Goal: Task Accomplishment & Management: Complete application form

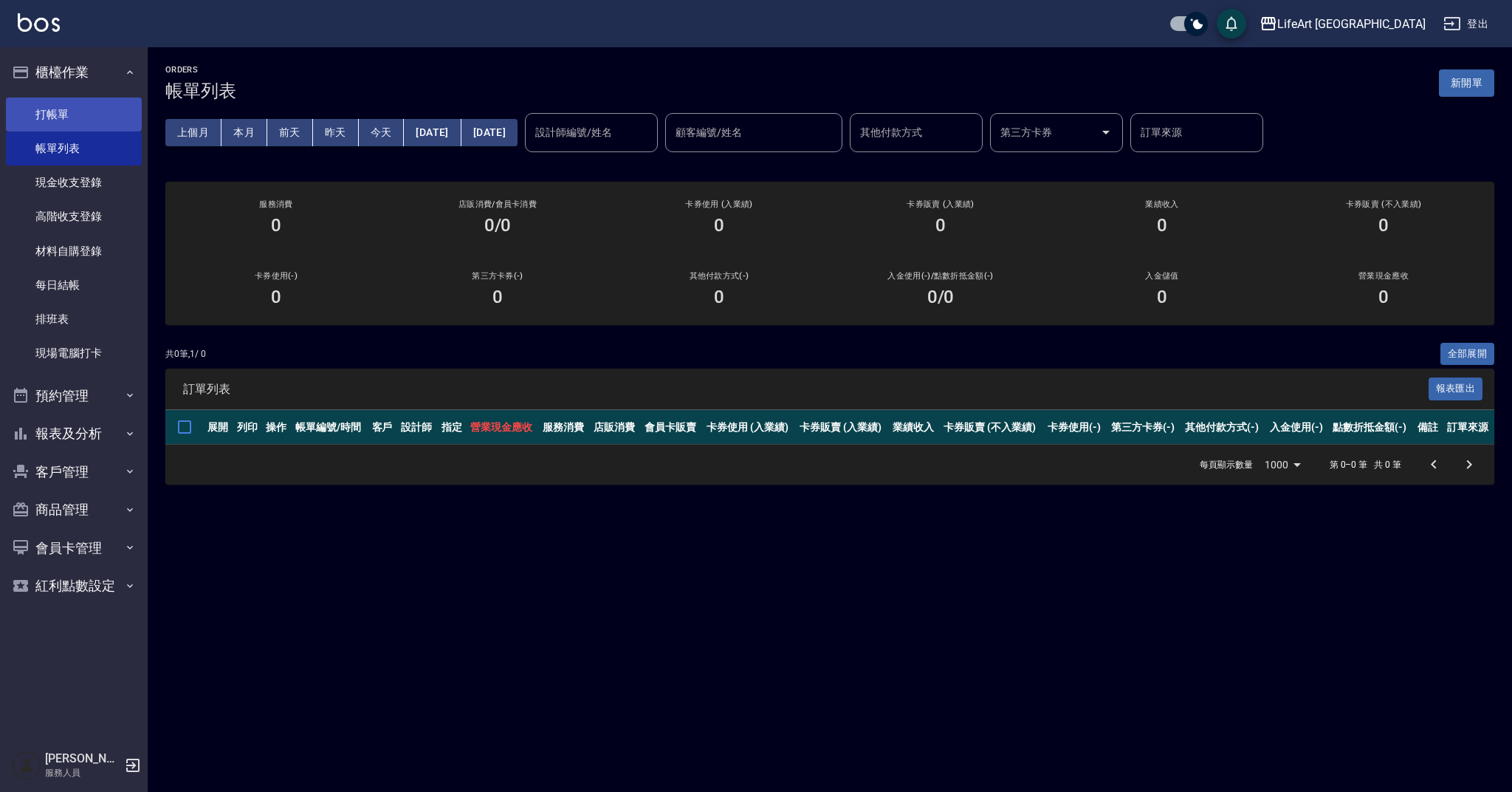
click at [99, 113] on link "打帳單" at bounding box center [74, 114] width 136 height 34
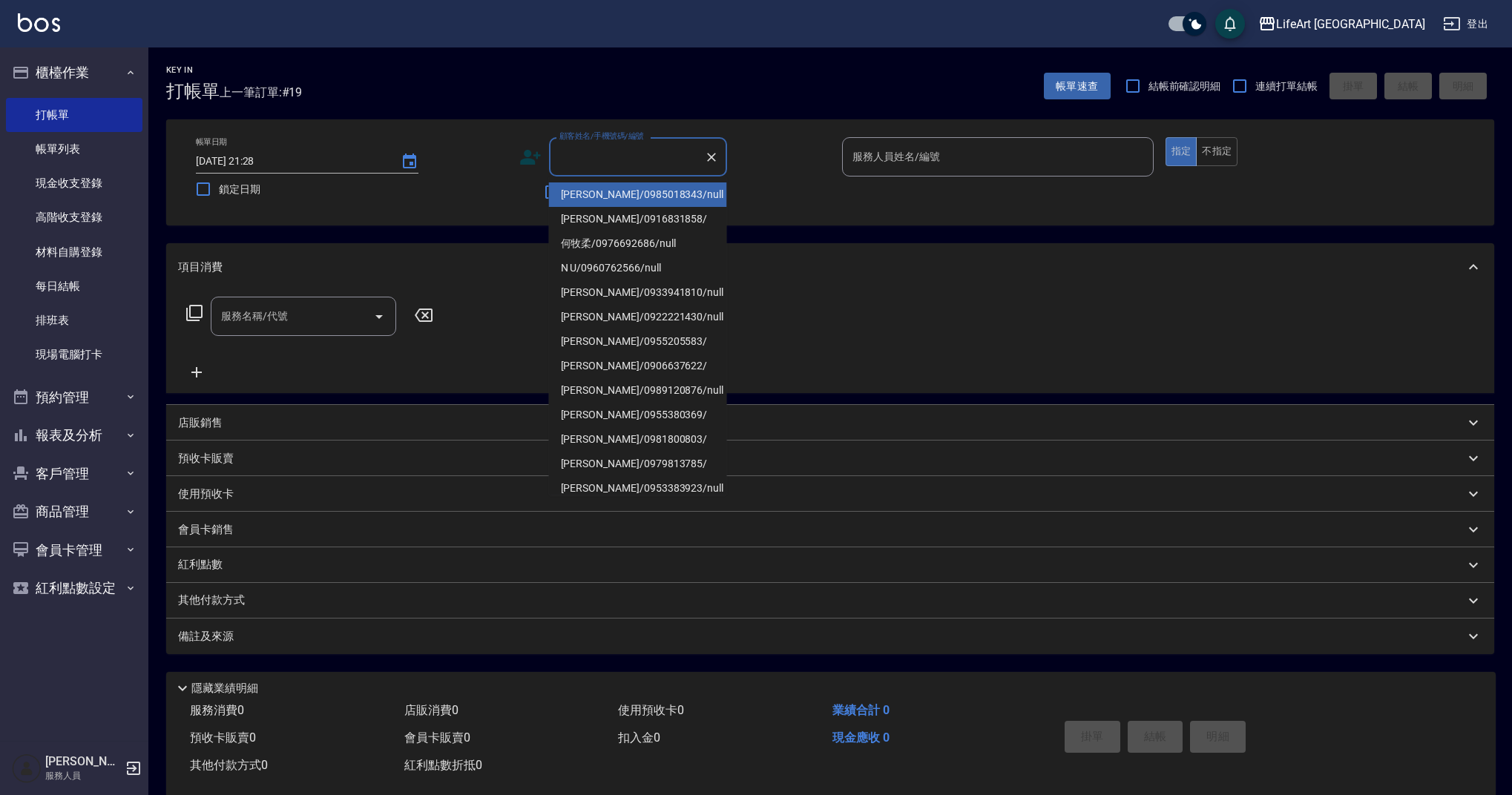
click at [629, 156] on input "顧客姓名/手機號碼/編號" at bounding box center [626, 157] width 143 height 26
drag, startPoint x: 626, startPoint y: 187, endPoint x: 1258, endPoint y: 179, distance: 632.1
click at [626, 187] on li "[PERSON_NAME]/0985018343/null" at bounding box center [637, 195] width 178 height 24
type input "[PERSON_NAME]/0985018343/null"
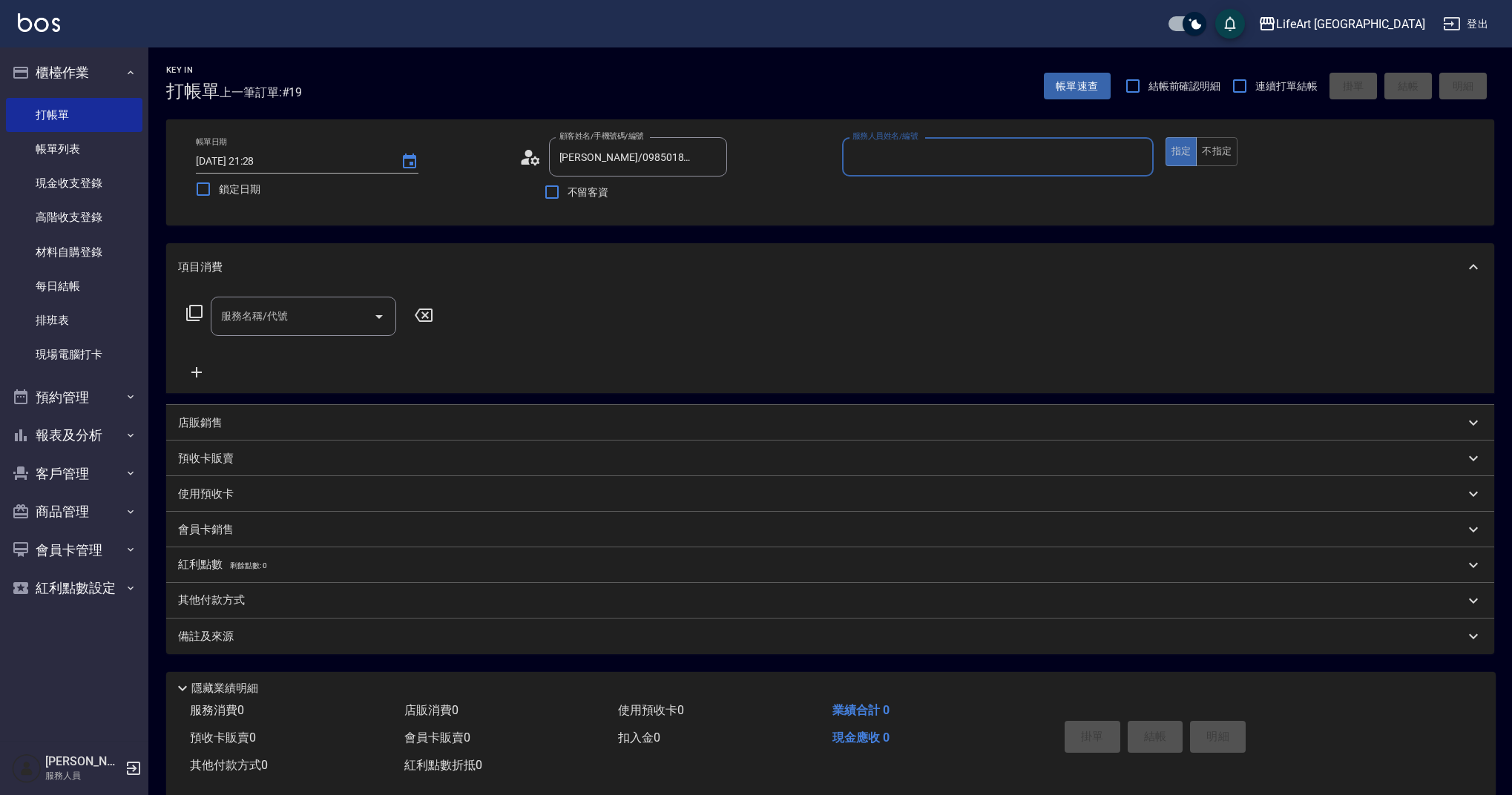
type input "Finney-f"
click at [712, 160] on icon "Clear" at bounding box center [711, 157] width 15 height 15
click at [564, 192] on input "不留客資" at bounding box center [552, 192] width 32 height 31
checkbox input "true"
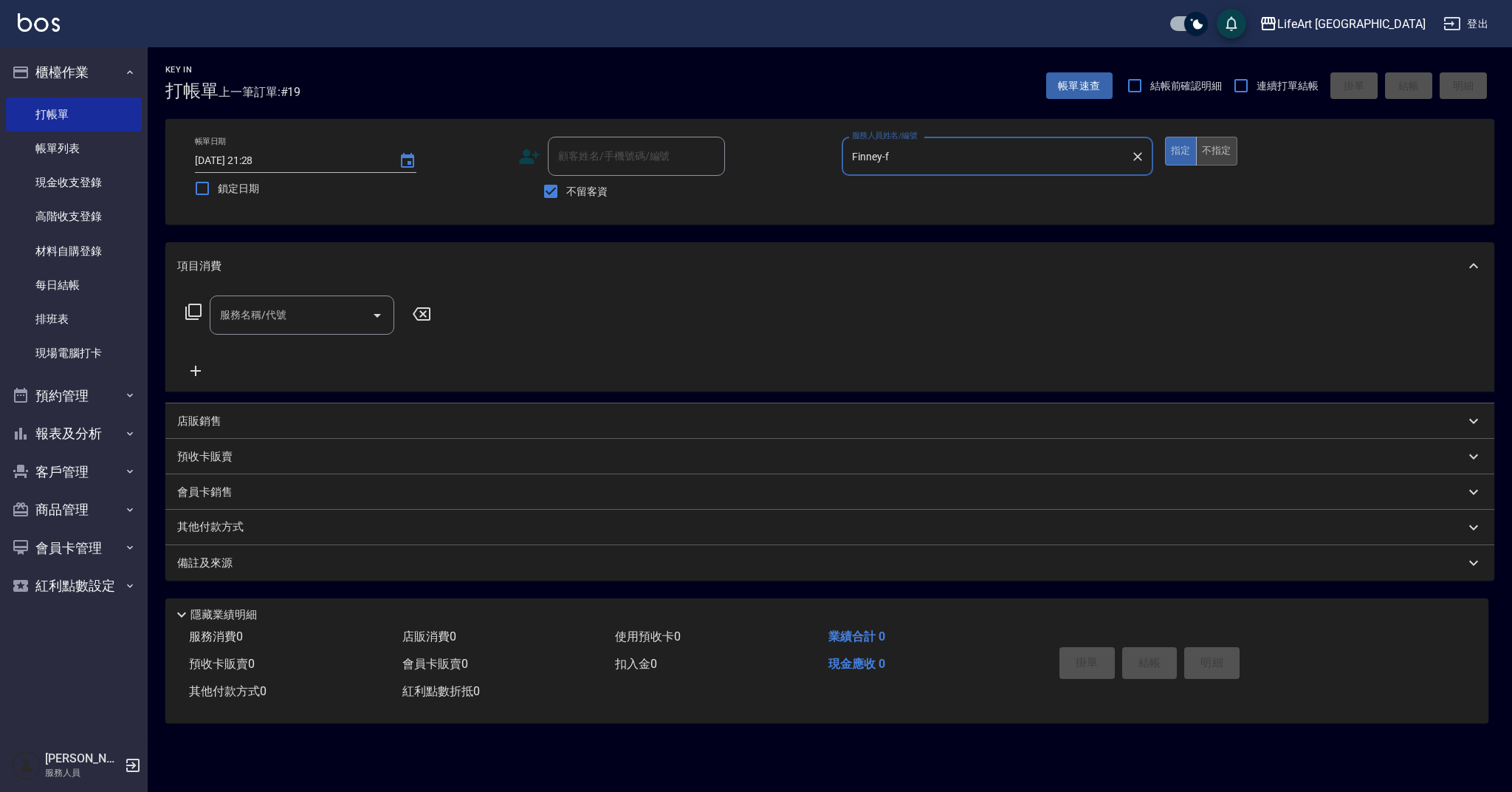
click at [1209, 155] on button "不指定" at bounding box center [1216, 151] width 41 height 29
drag, startPoint x: 281, startPoint y: 299, endPoint x: 287, endPoint y: 326, distance: 27.7
click at [281, 301] on div "服務名稱/代號" at bounding box center [302, 315] width 185 height 39
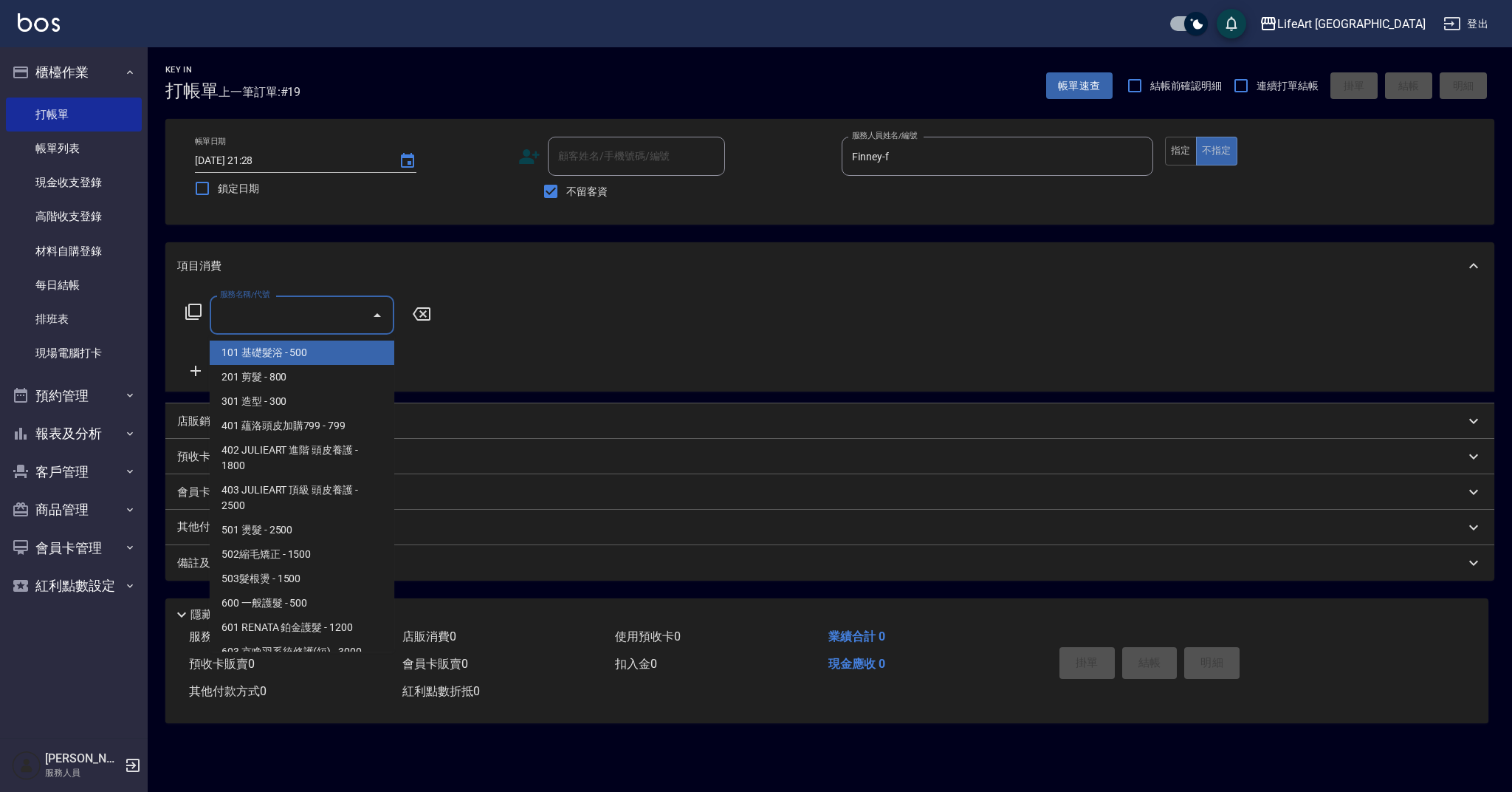
click at [287, 326] on input "服務名稱/代號" at bounding box center [290, 315] width 149 height 26
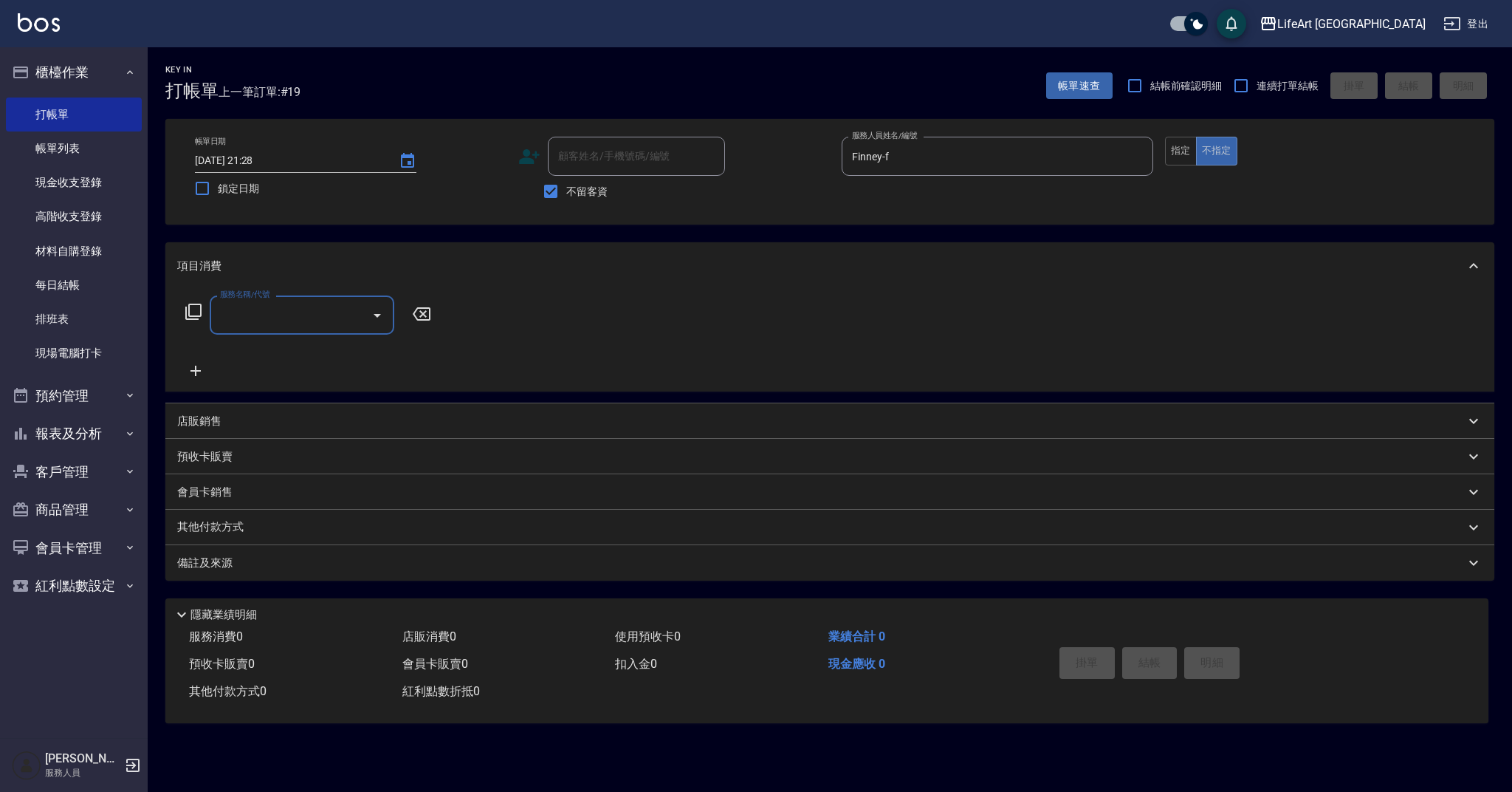
click at [281, 323] on input "服務名稱/代號" at bounding box center [290, 315] width 149 height 26
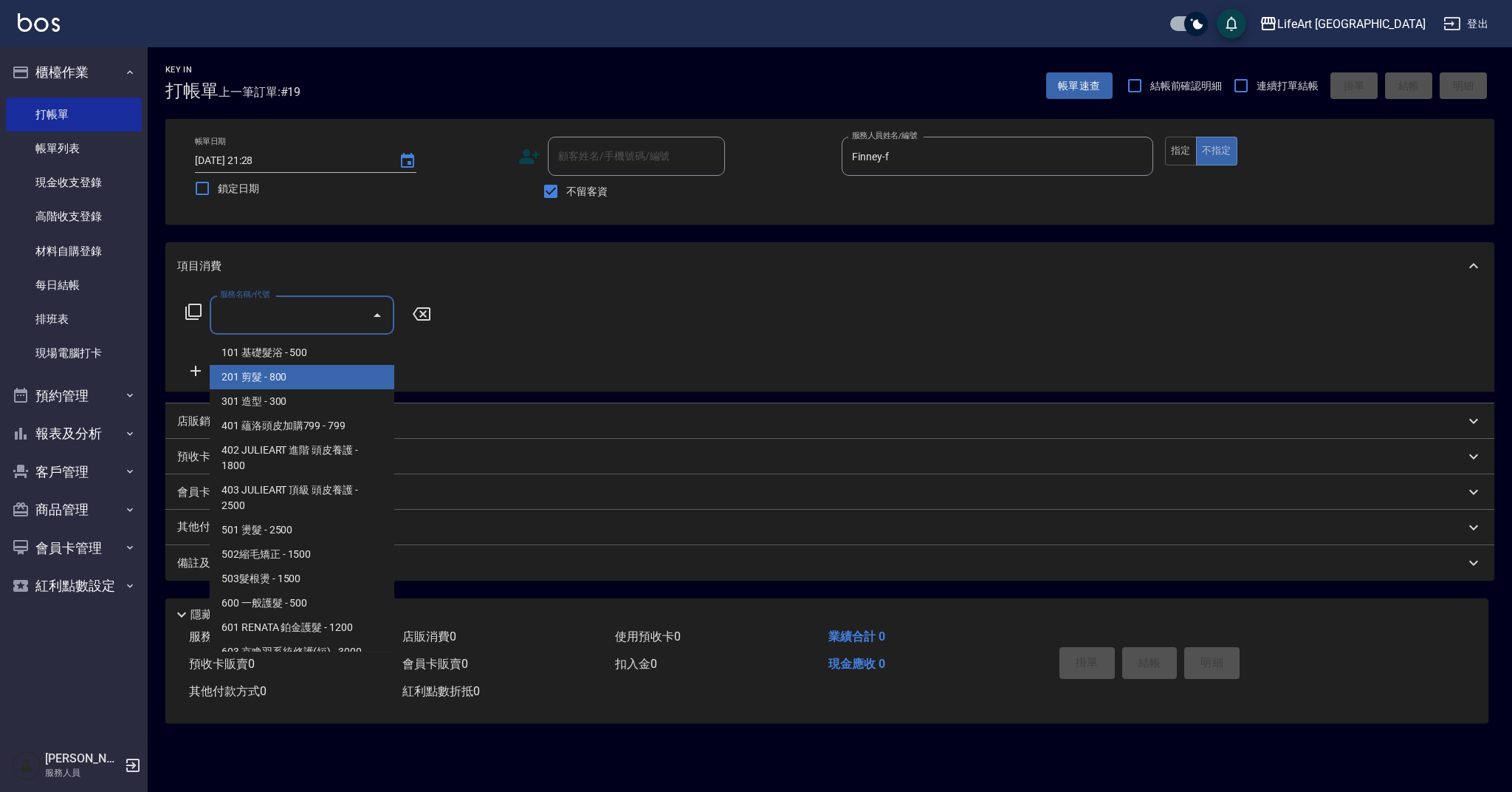
click at [293, 375] on span "201 剪髮 - 800" at bounding box center [302, 377] width 185 height 24
type input "201 剪髮(201)"
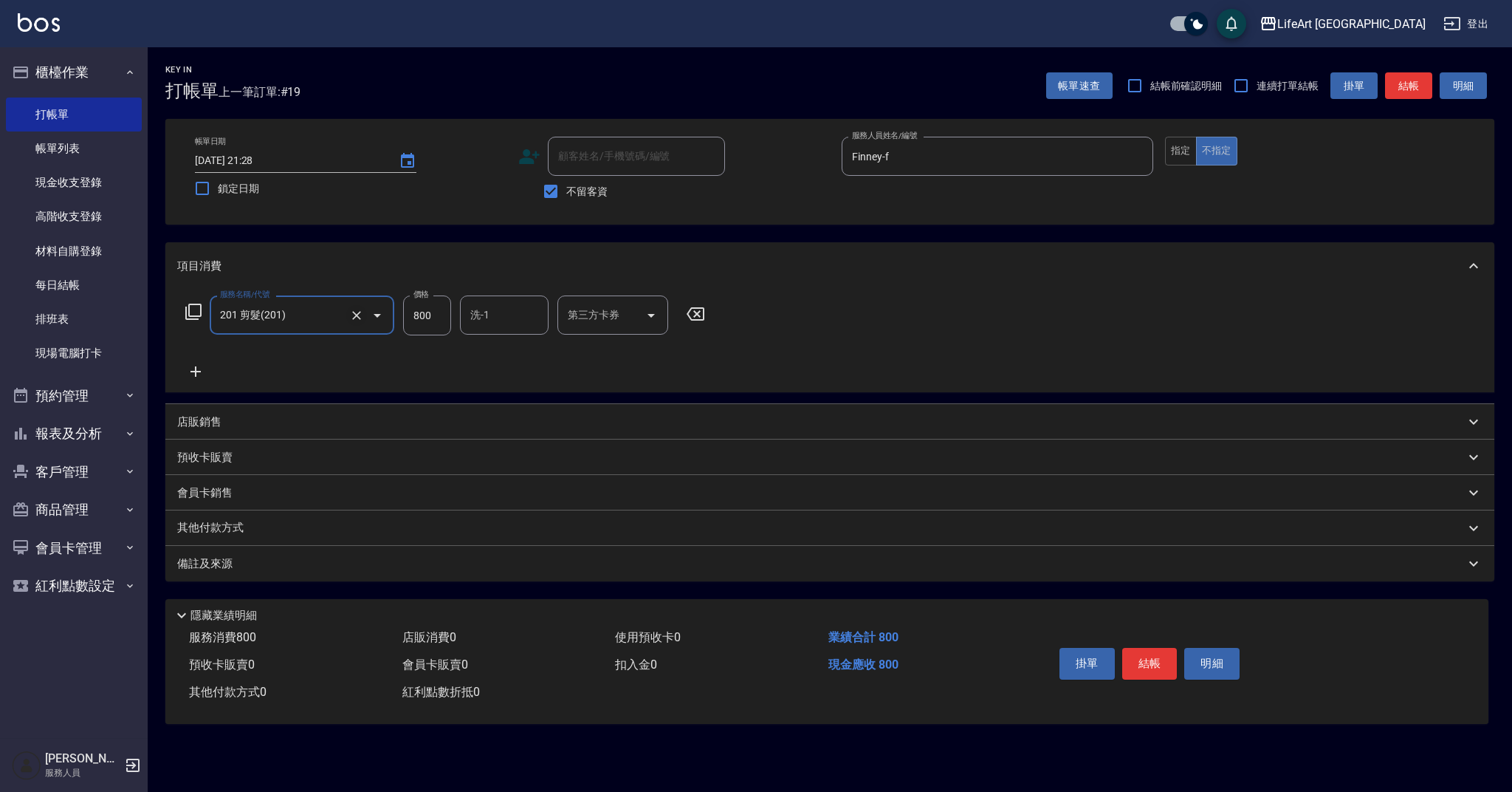
click at [359, 313] on icon "Clear" at bounding box center [356, 315] width 9 height 9
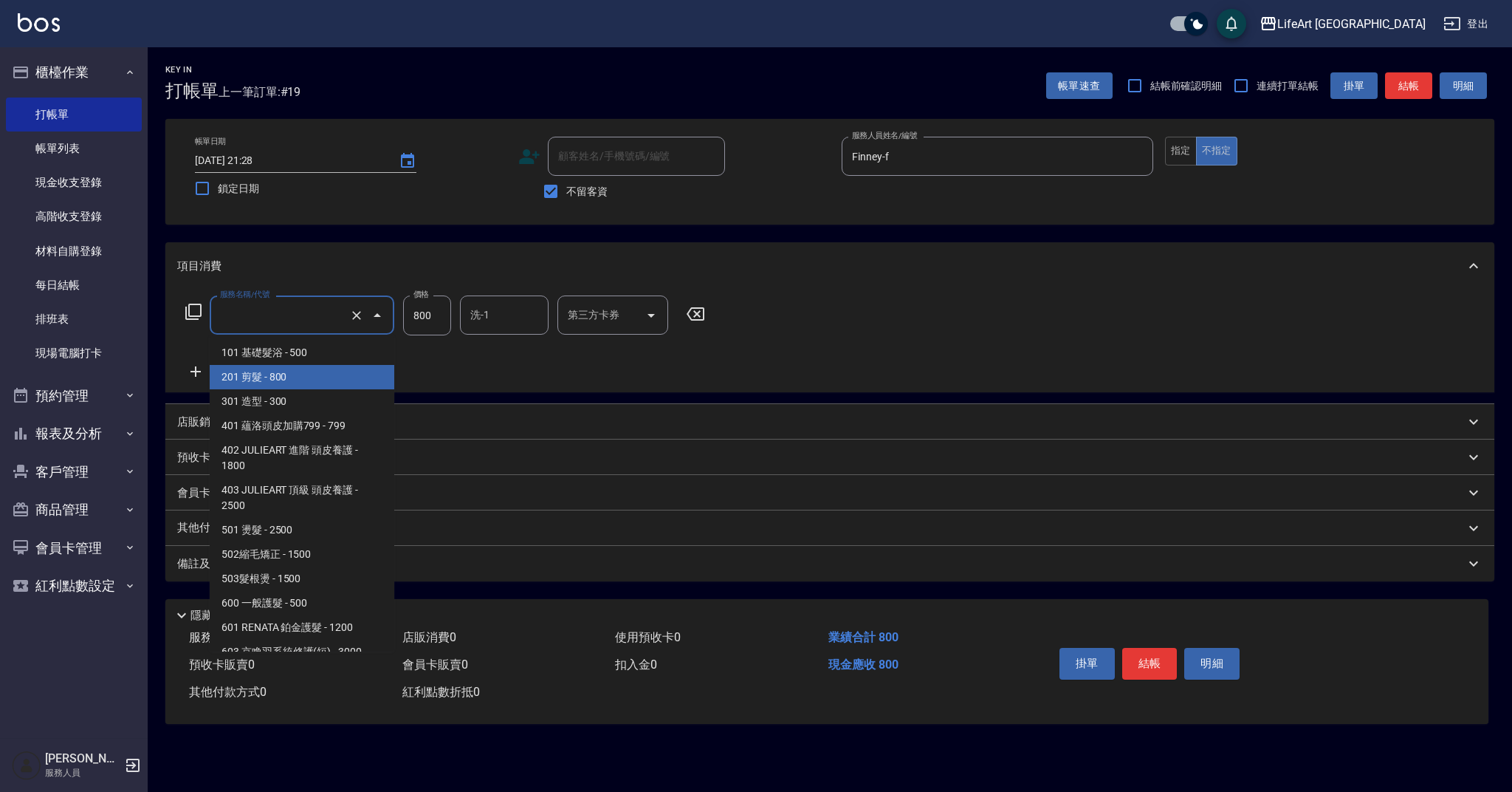
click at [307, 311] on input "服務名稱/代號" at bounding box center [280, 315] width 130 height 26
drag, startPoint x: 315, startPoint y: 342, endPoint x: 329, endPoint y: 343, distance: 14.0
click at [315, 342] on span "101 基礎髮浴 - 500" at bounding box center [302, 353] width 185 height 24
type input "101 基礎髮浴 (101)"
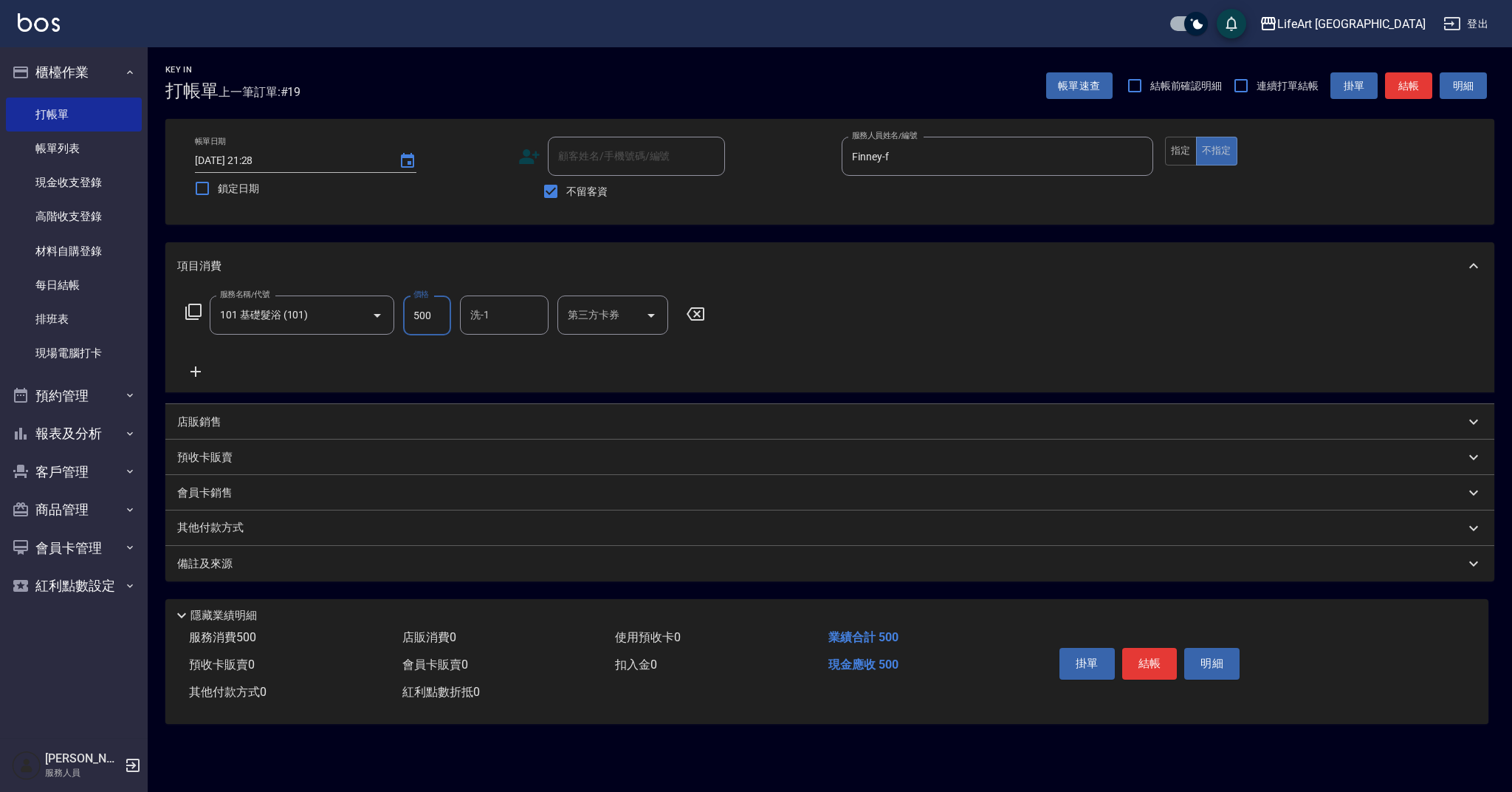
drag, startPoint x: 439, startPoint y: 315, endPoint x: 405, endPoint y: 313, distance: 34.1
click at [405, 313] on input "500" at bounding box center [427, 315] width 48 height 40
type input "950"
click at [388, 562] on div "備註及來源" at bounding box center [820, 564] width 1287 height 16
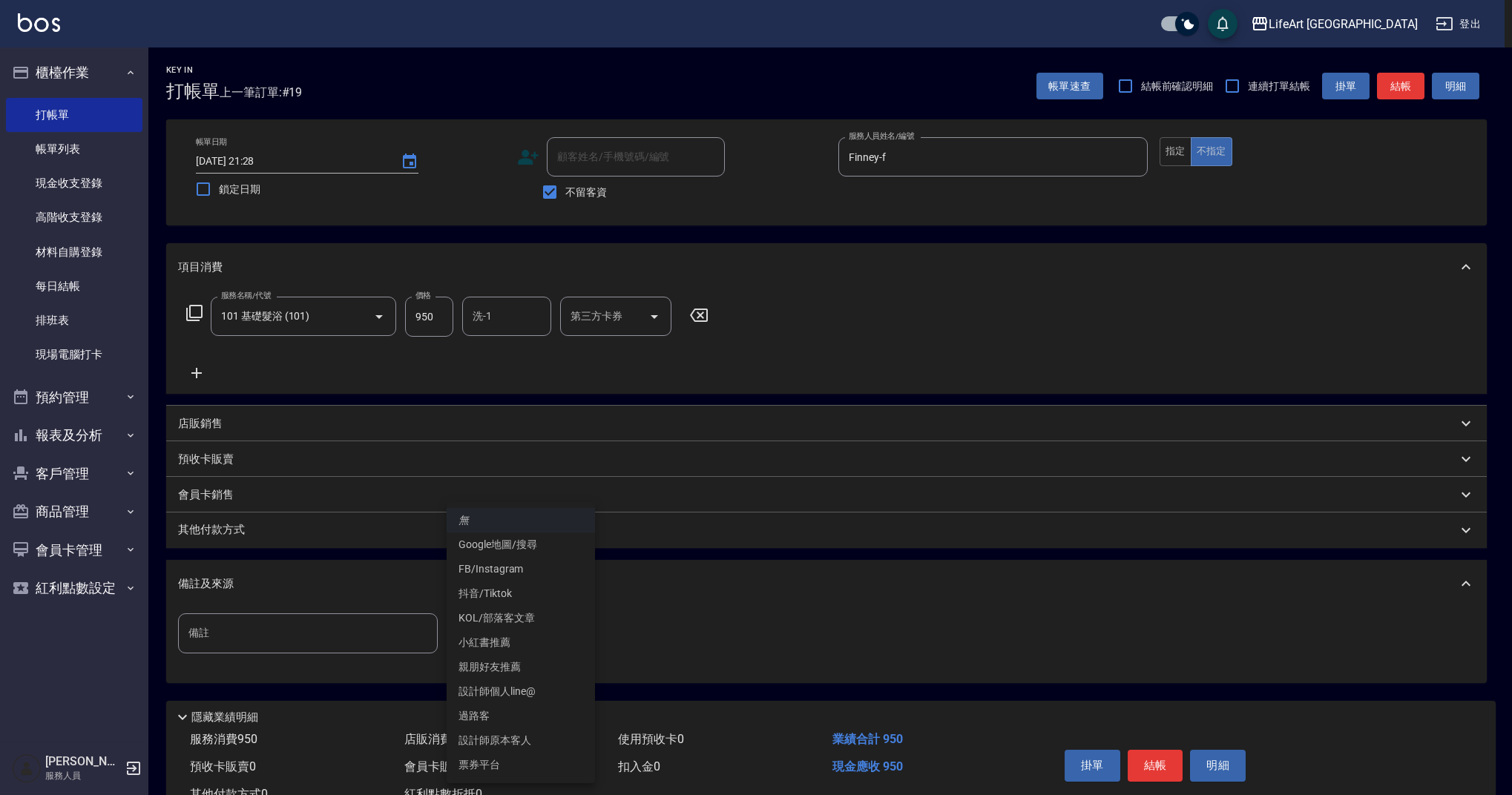
drag, startPoint x: 547, startPoint y: 620, endPoint x: 506, endPoint y: 661, distance: 58.0
click at [547, 620] on body "LifeArt 蘆洲 登出 櫃檯作業 打帳單 帳單列表 現金收支登錄 高階收支登錄 材料自購登錄 每日結帳 排班表 現場電腦打卡 預約管理 預約管理 單日預約…" at bounding box center [756, 422] width 1512 height 844
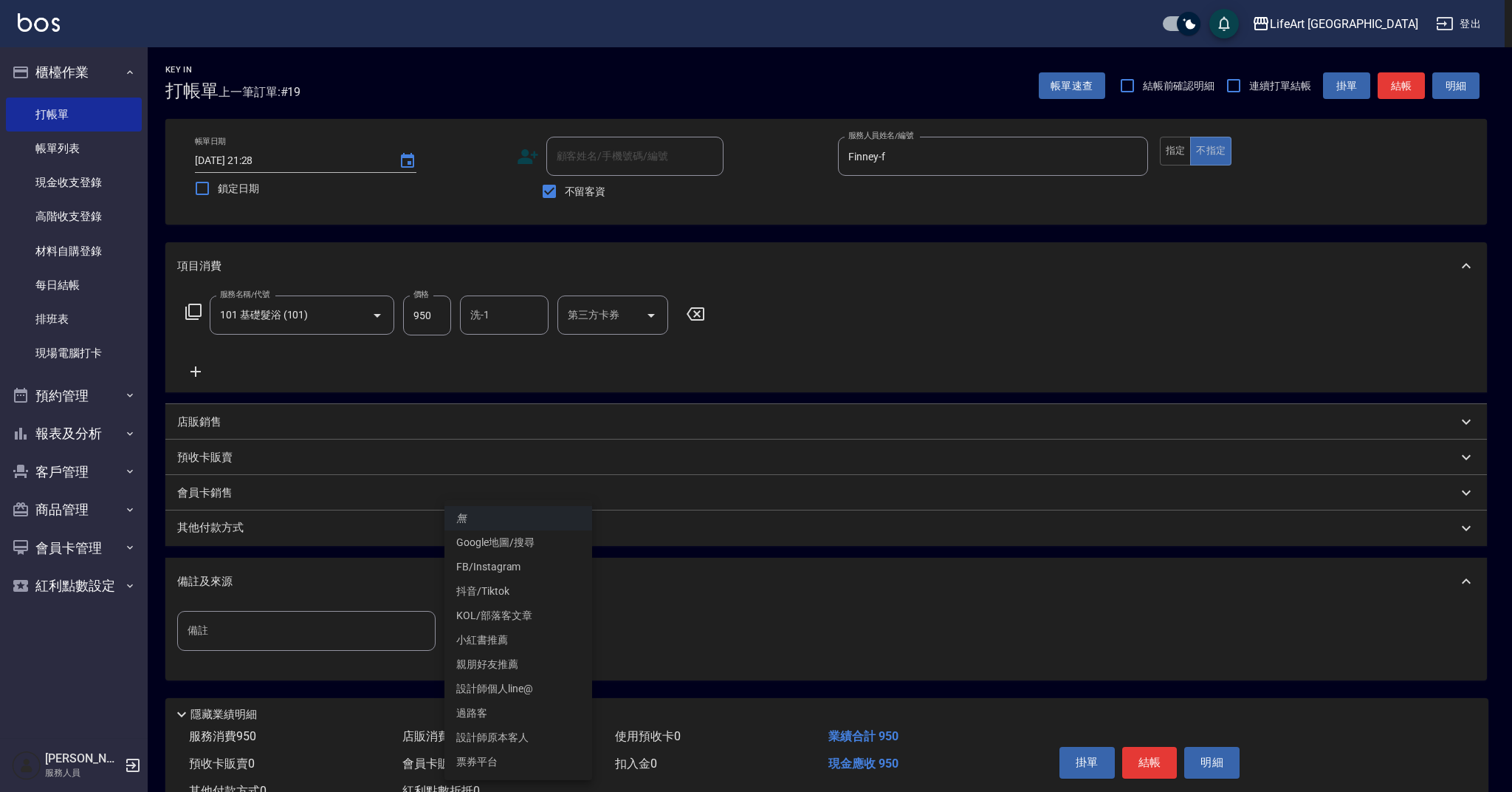
drag, startPoint x: 501, startPoint y: 545, endPoint x: 464, endPoint y: 545, distance: 37.0
click at [501, 545] on li "Google地圖/搜尋" at bounding box center [518, 543] width 148 height 24
type input "Google地圖/搜尋"
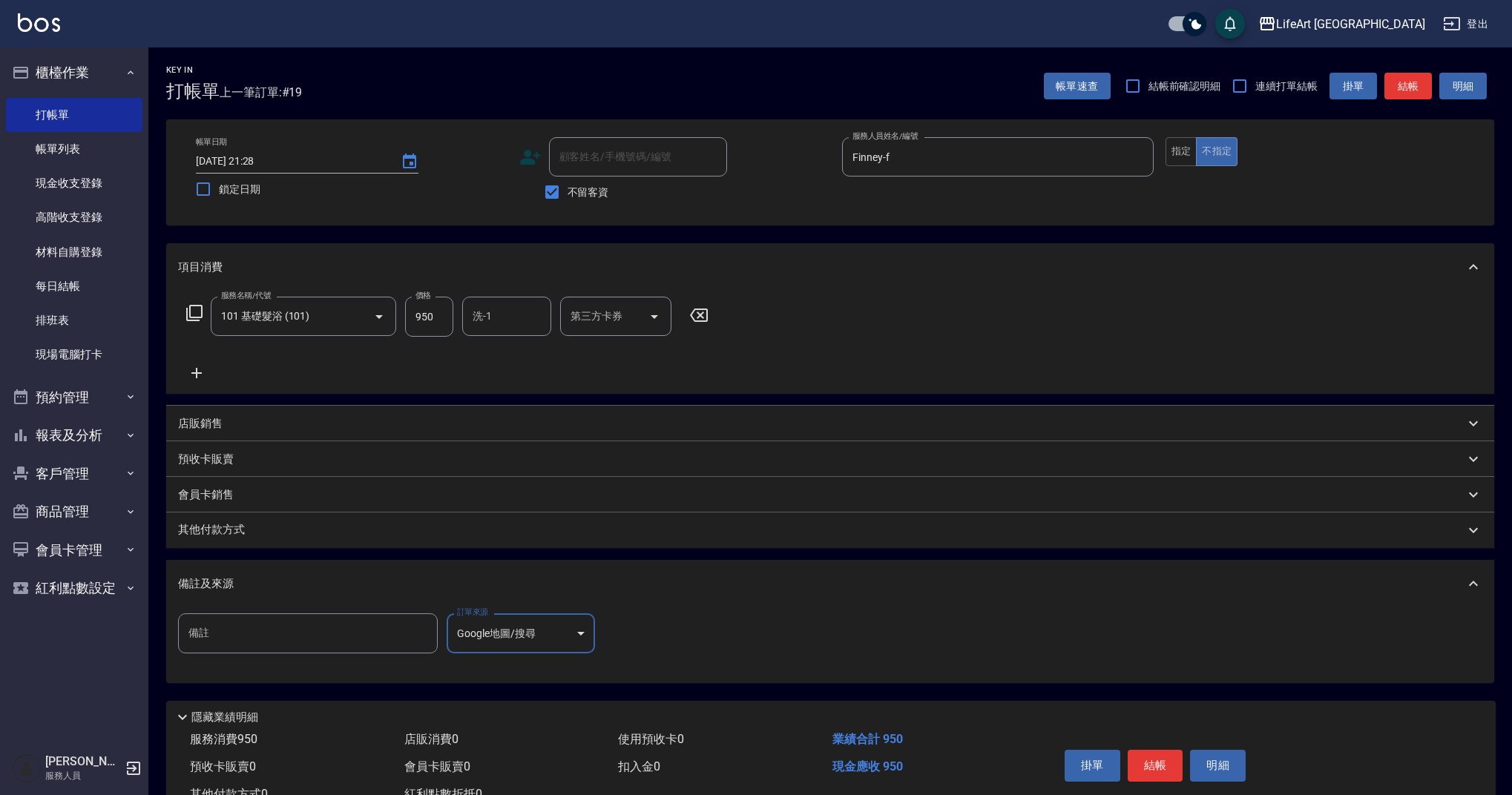
click at [276, 576] on div "備註及來源" at bounding box center [821, 584] width 1286 height 16
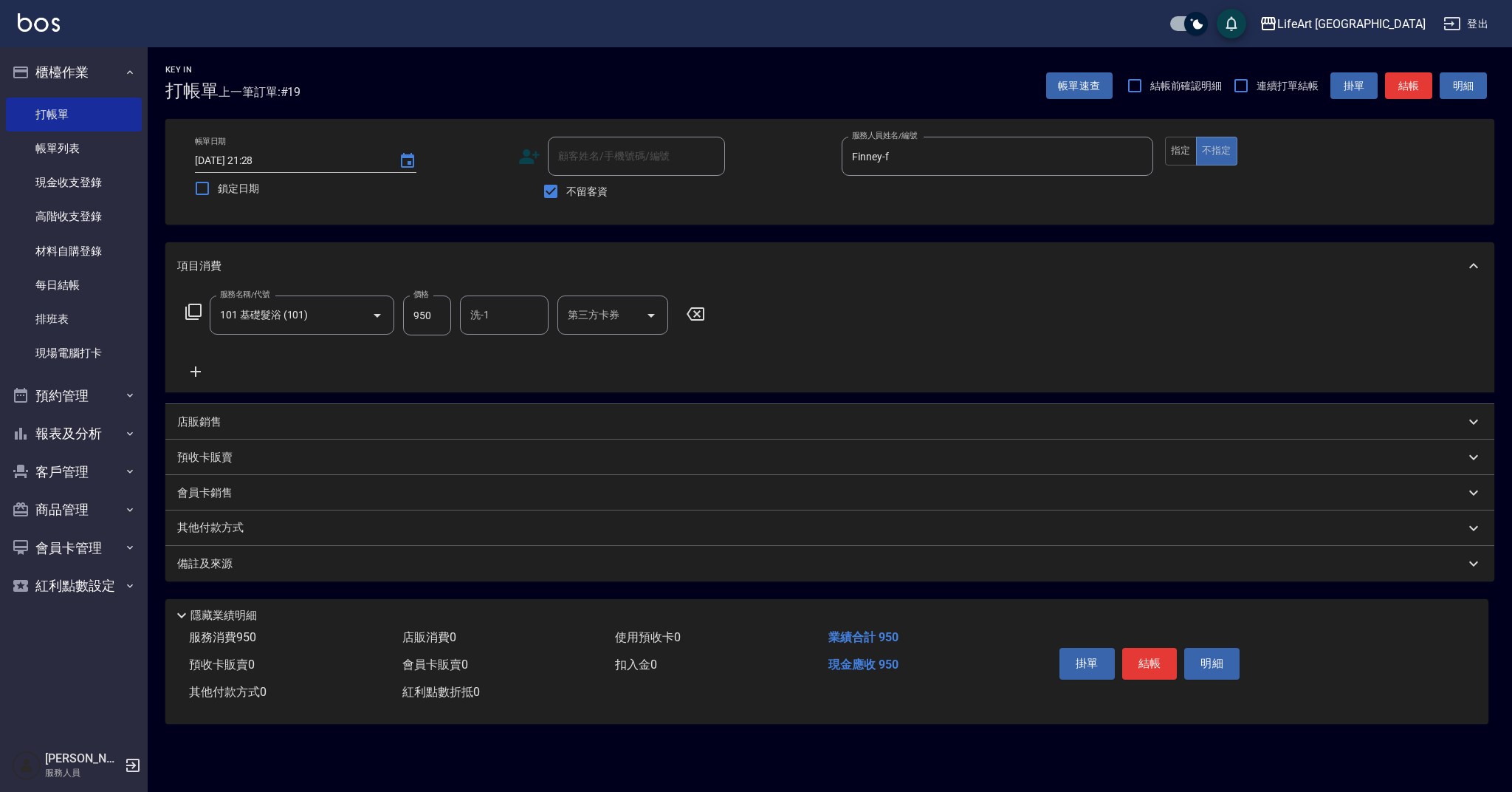
drag, startPoint x: 495, startPoint y: 317, endPoint x: 496, endPoint y: 333, distance: 16.0
click at [495, 318] on input "洗-1" at bounding box center [504, 315] width 75 height 26
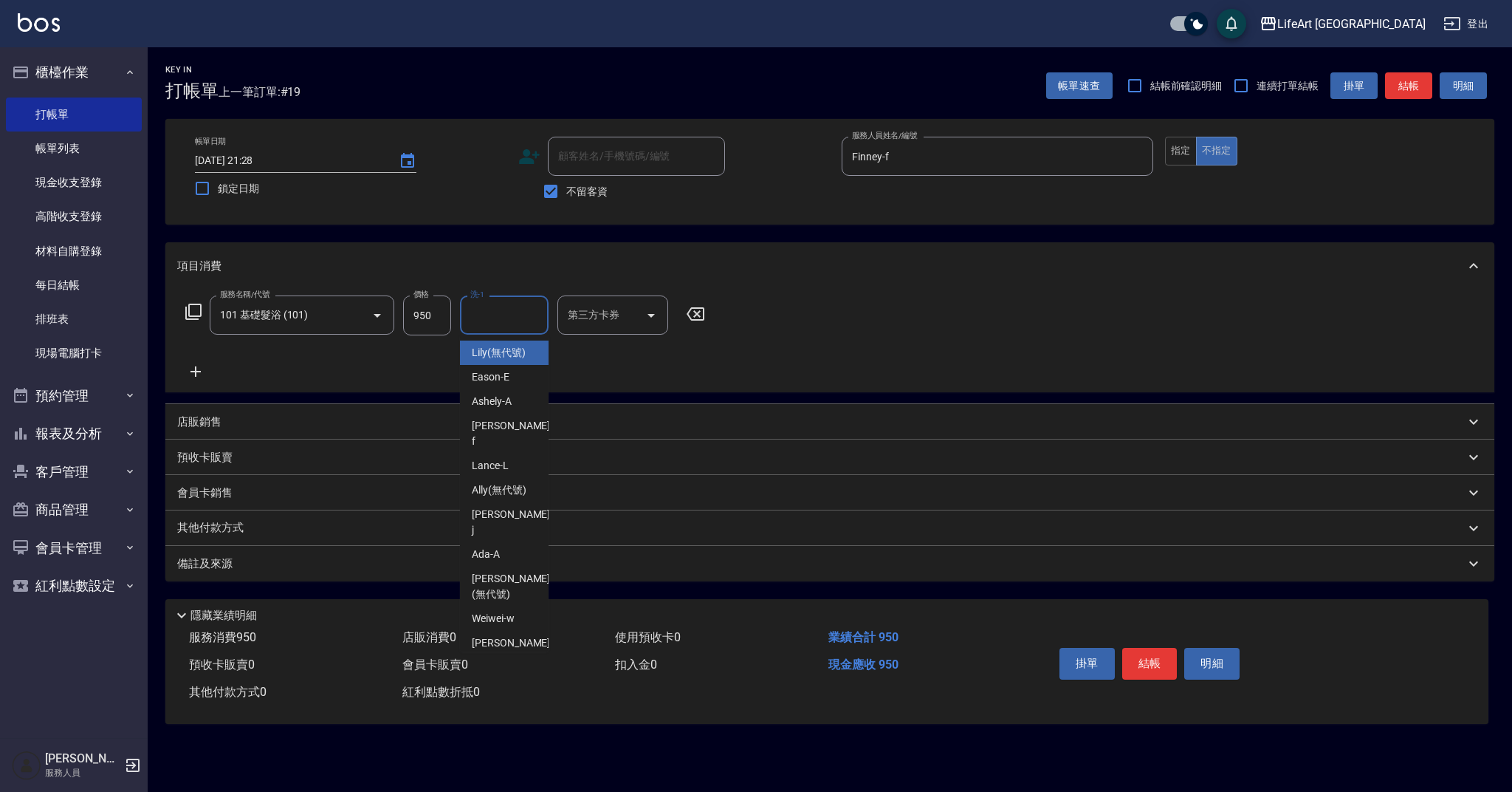
click at [493, 344] on div "Lily (無代號)" at bounding box center [504, 353] width 89 height 24
type input "Lily(無代號)"
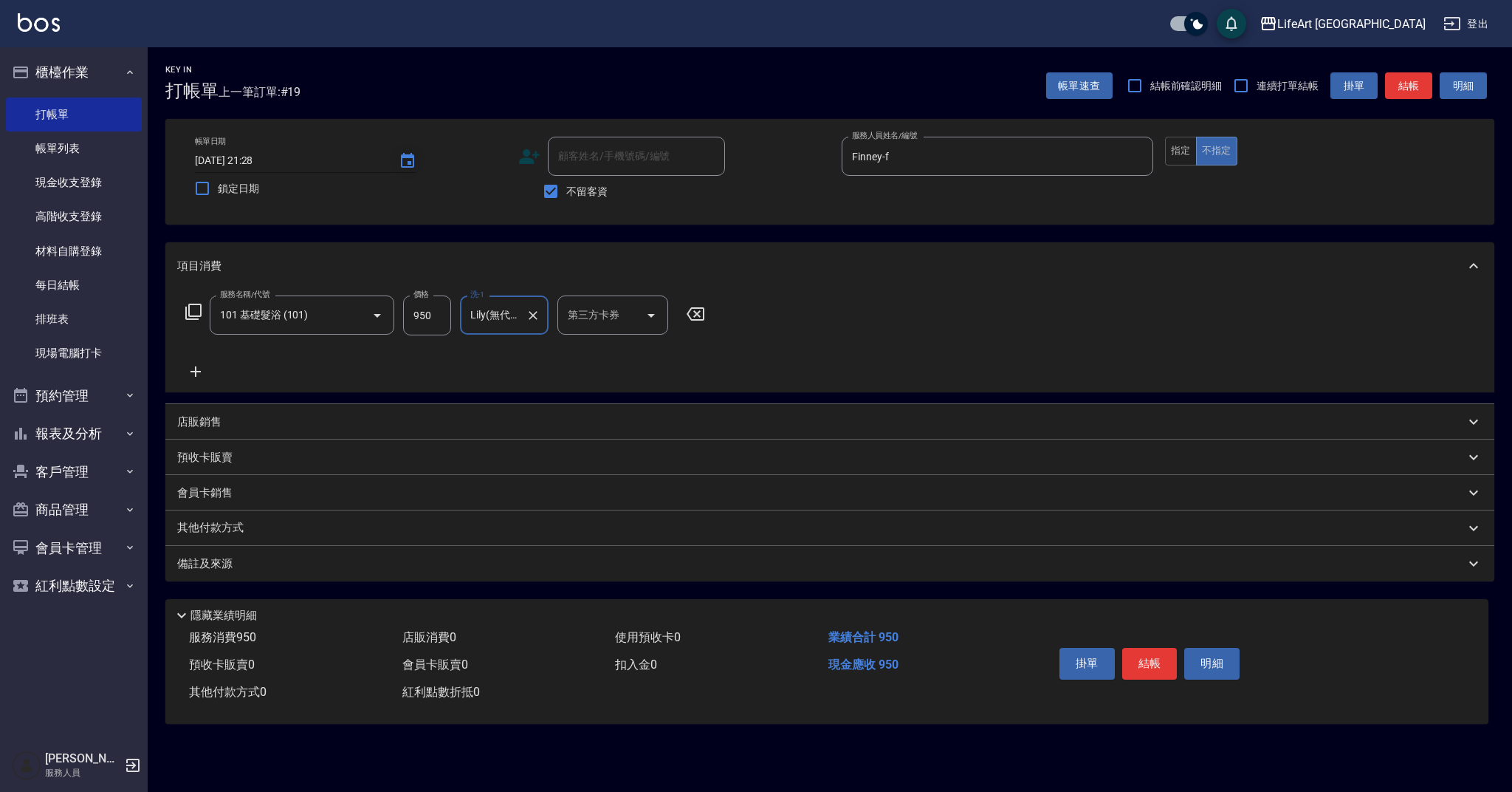
click at [406, 158] on icon "Choose date, selected date is 2025-08-19" at bounding box center [407, 159] width 13 height 15
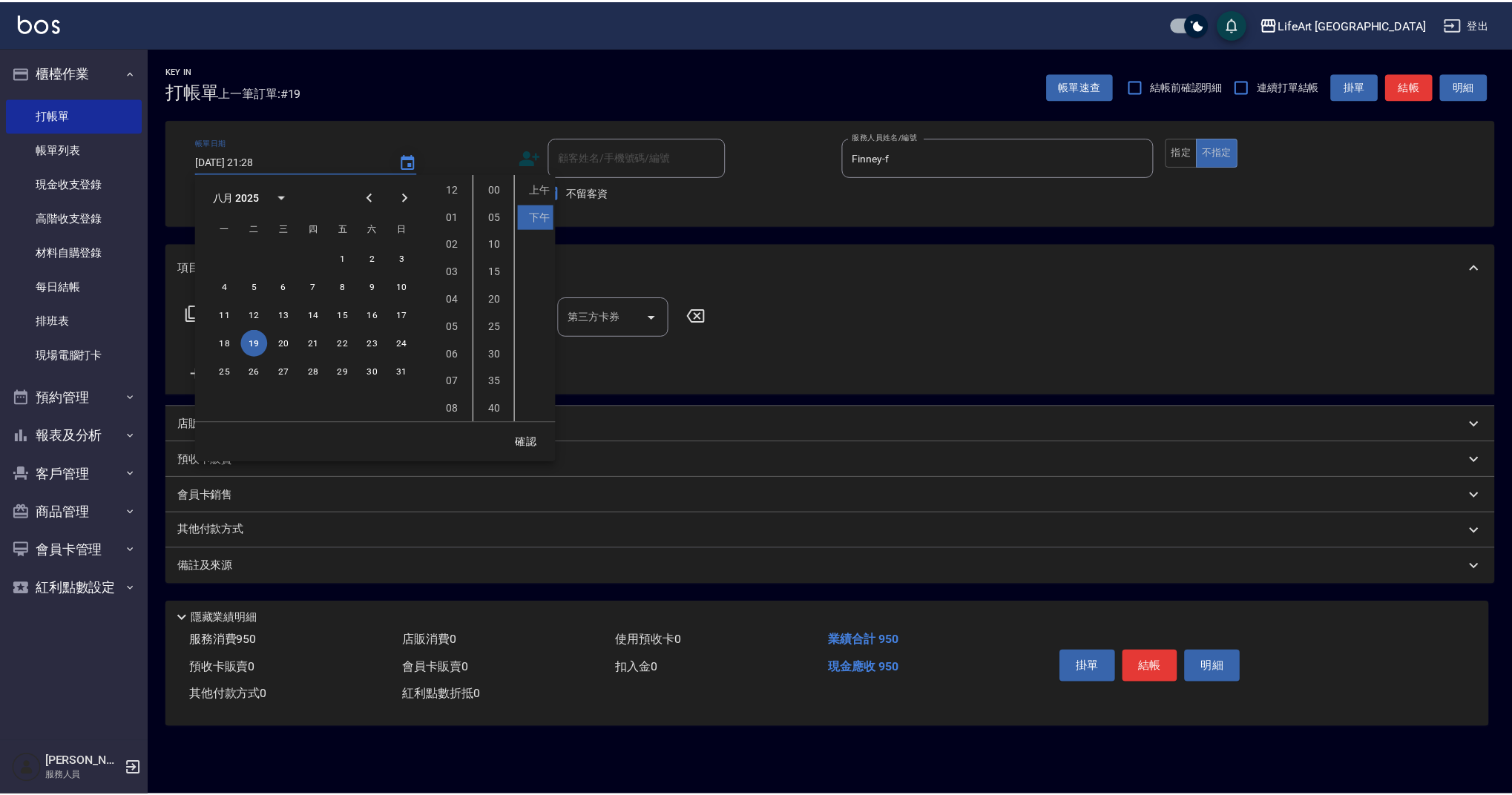
scroll to position [83, 0]
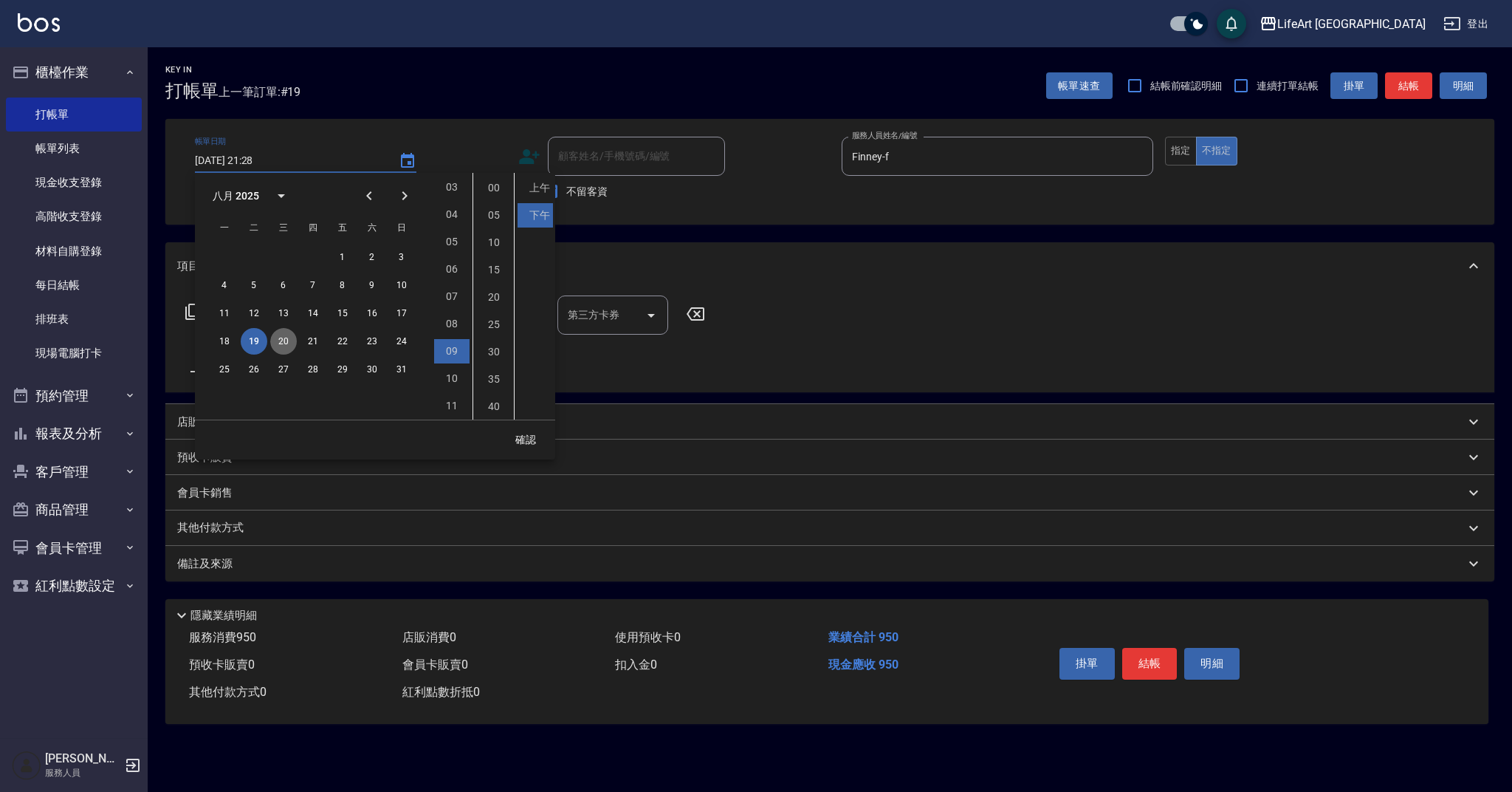
drag, startPoint x: 279, startPoint y: 342, endPoint x: 363, endPoint y: 382, distance: 93.0
click at [279, 342] on button "20" at bounding box center [283, 341] width 27 height 27
type input "[DATE] 21:28"
click at [532, 437] on button "確認" at bounding box center [525, 439] width 47 height 27
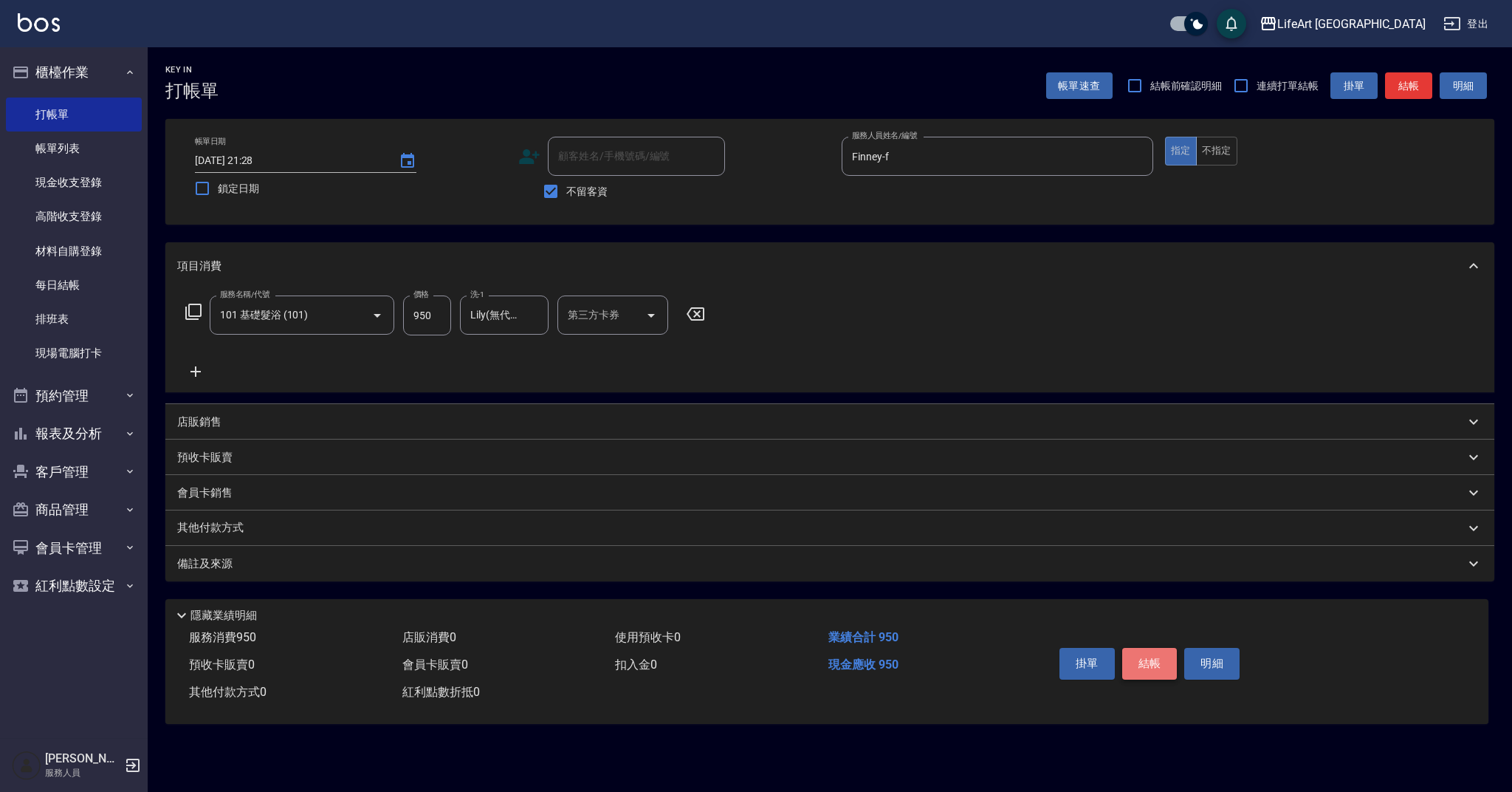
click at [1138, 671] on button "結帳" at bounding box center [1151, 663] width 56 height 31
